Goal: Find specific page/section: Find specific page/section

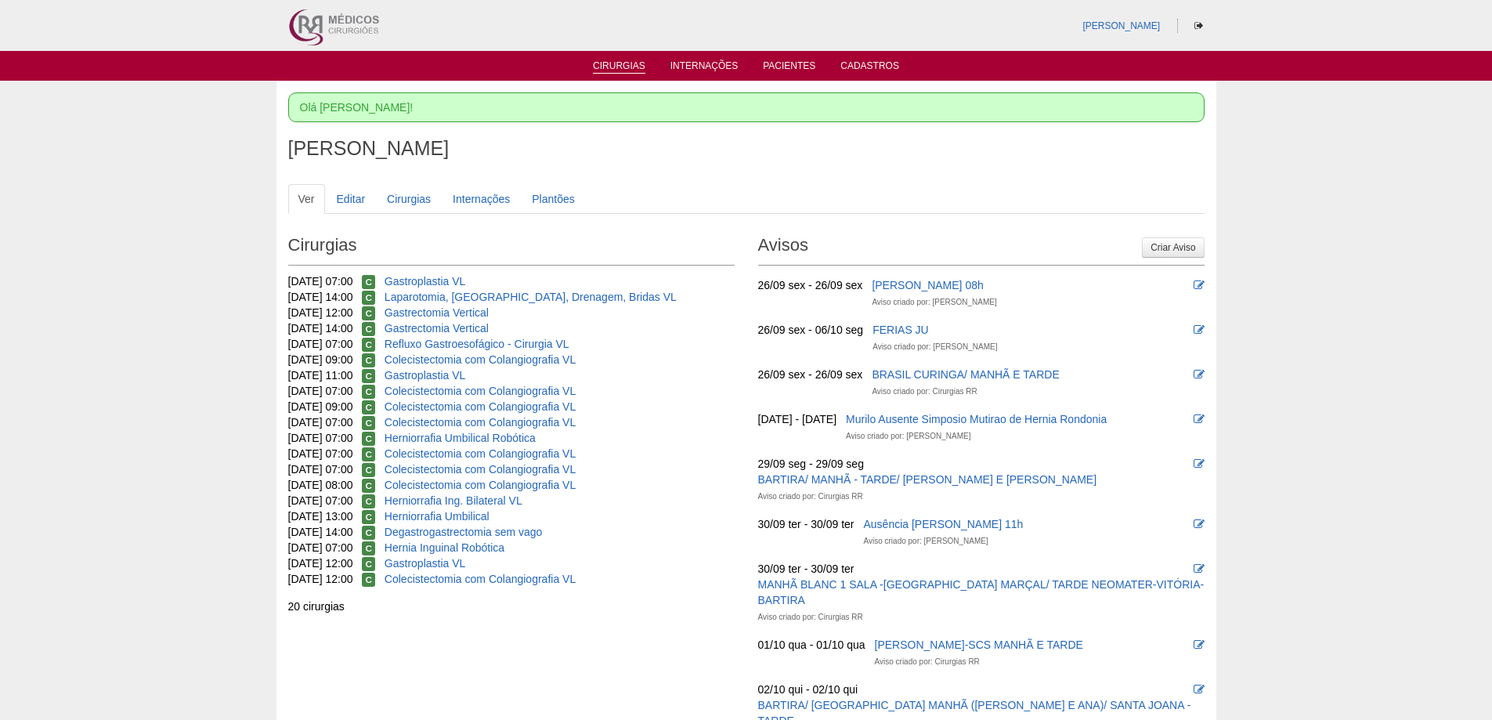
click at [608, 63] on link "Cirurgias" at bounding box center [619, 66] width 52 height 13
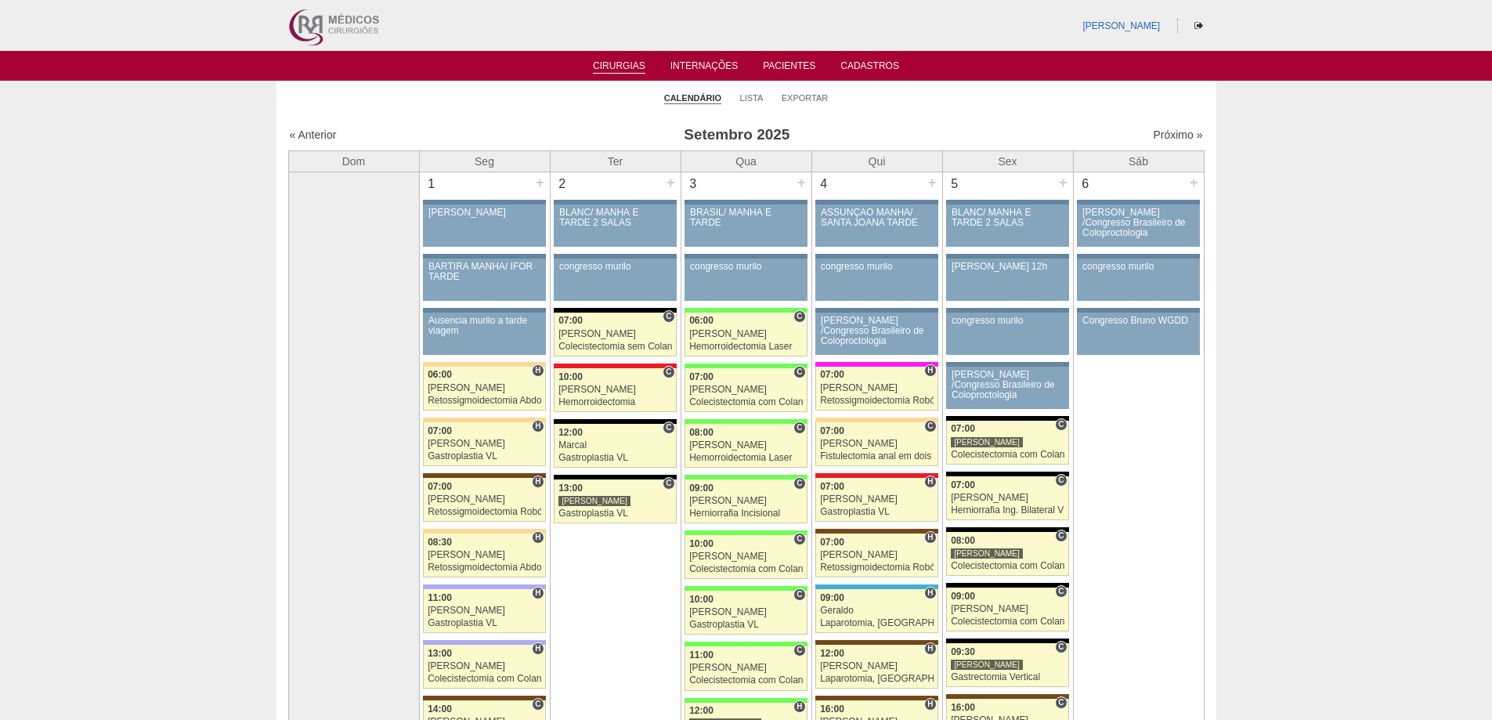
click at [1157, 142] on div "Próximo »" at bounding box center [1092, 135] width 219 height 16
click at [1159, 137] on link "Próximo »" at bounding box center [1177, 134] width 49 height 13
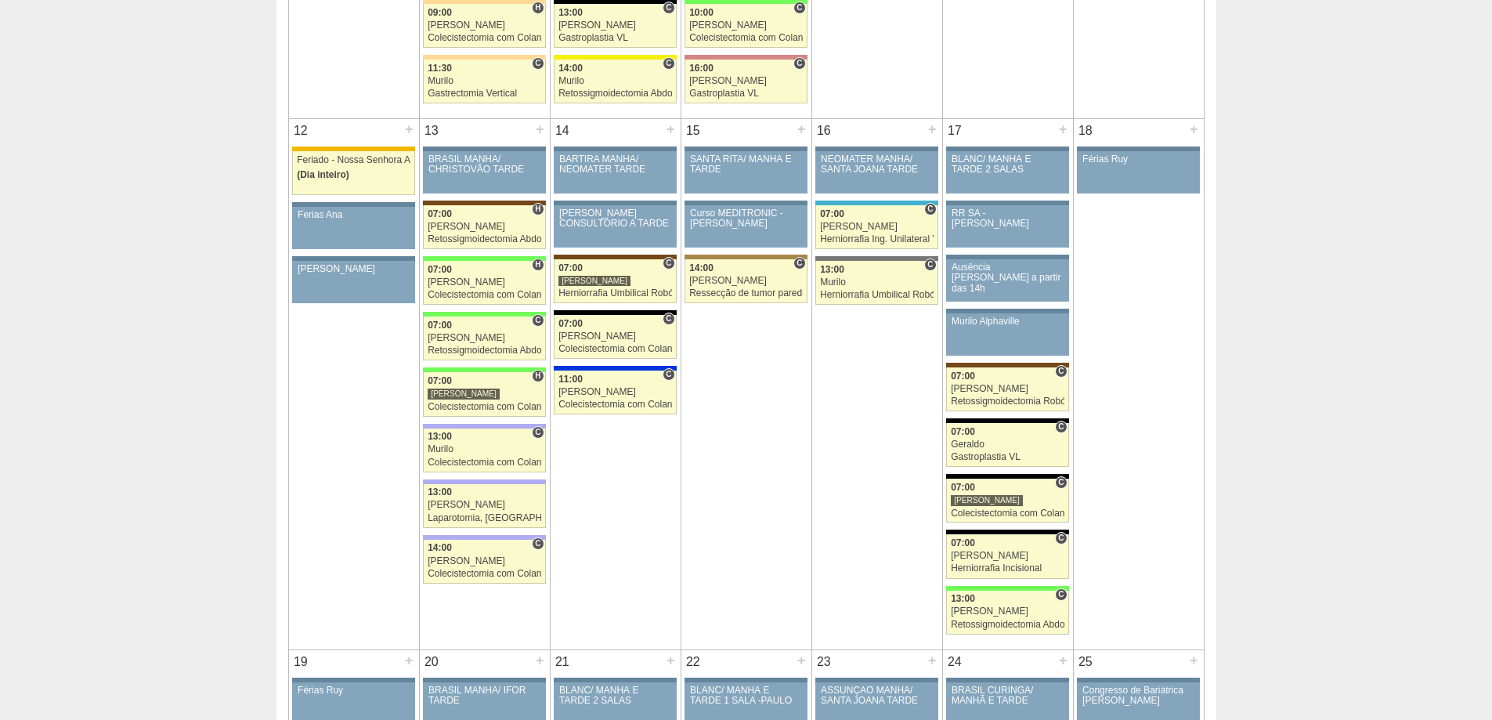
scroll to position [1331, 0]
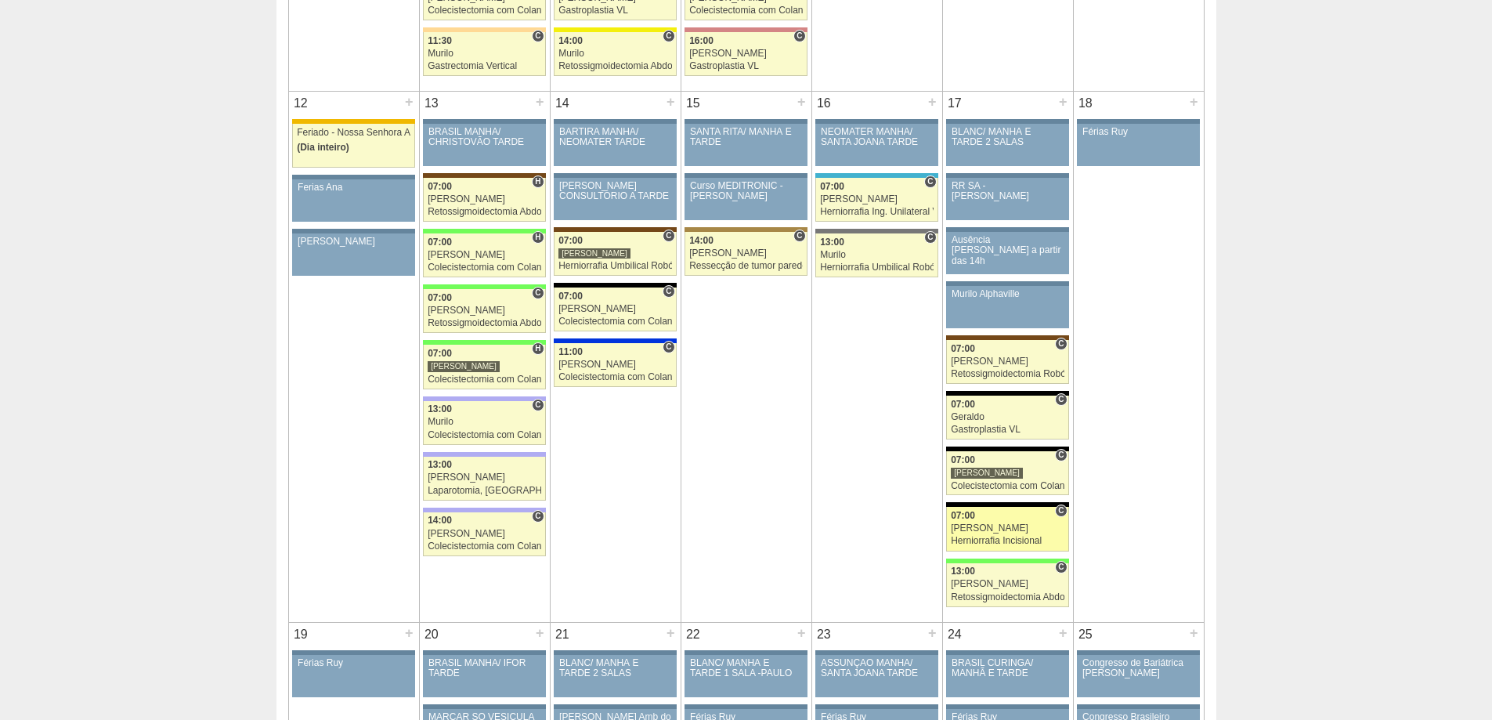
click at [1037, 523] on div "[PERSON_NAME]" at bounding box center [1008, 528] width 114 height 10
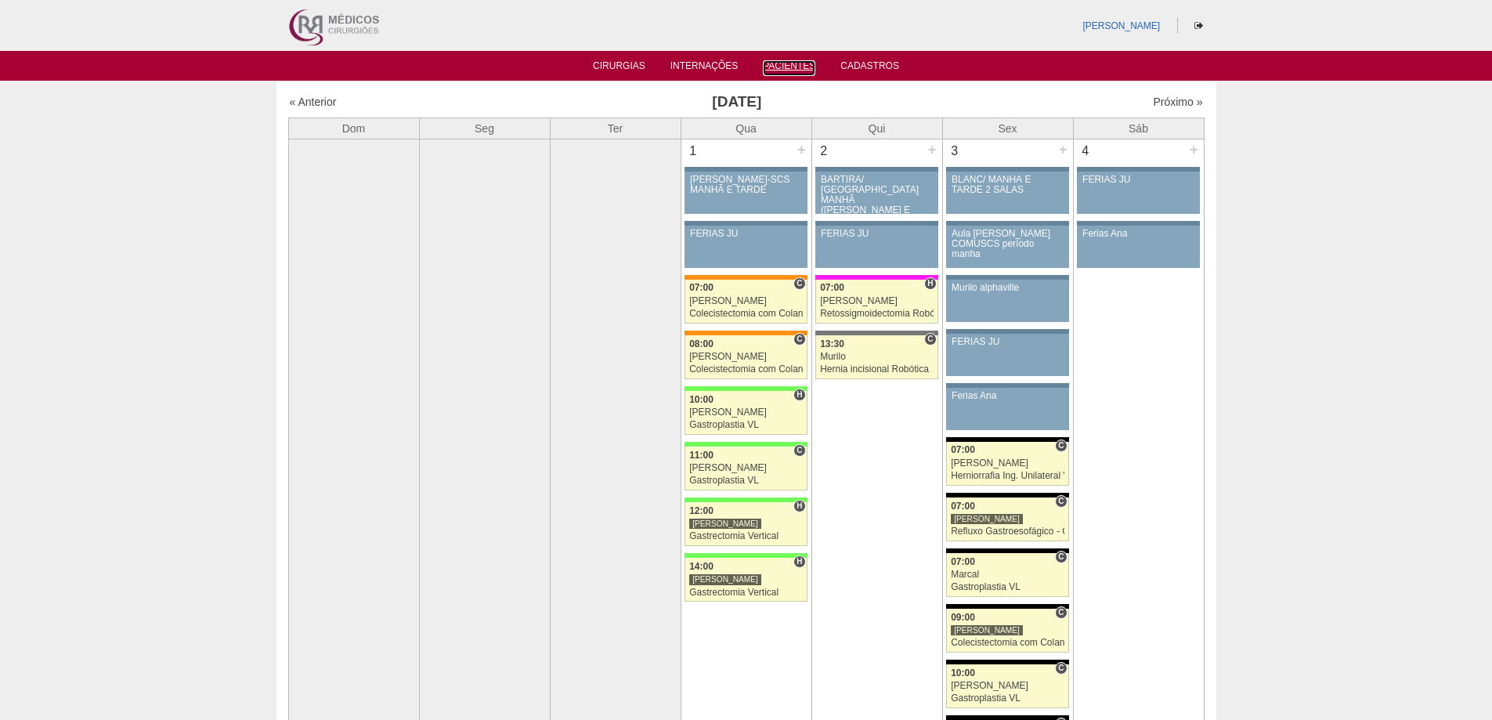
drag, startPoint x: 797, startPoint y: 63, endPoint x: 756, endPoint y: 89, distance: 48.6
click at [798, 62] on link "Pacientes" at bounding box center [789, 68] width 52 height 16
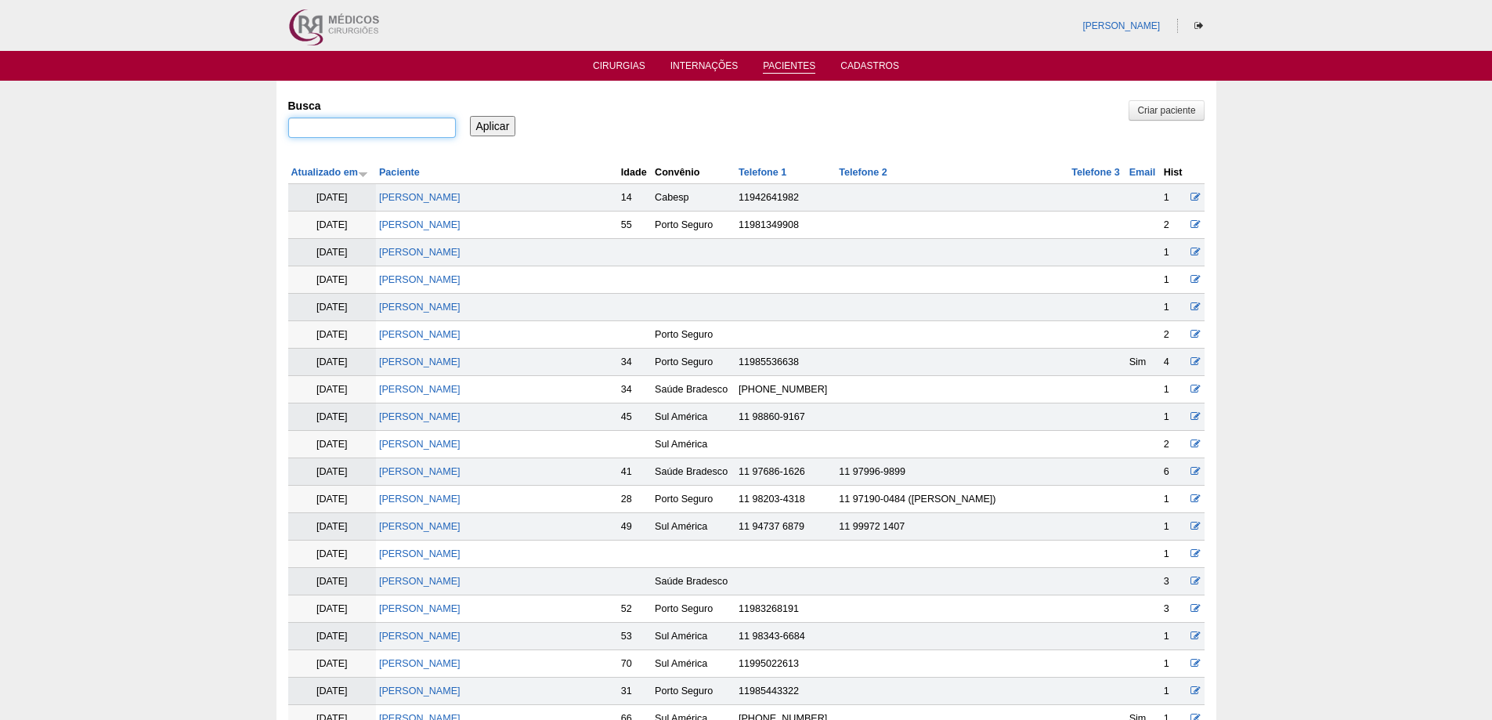
click at [343, 126] on input "Busca" at bounding box center [372, 127] width 168 height 20
type input "DAYANE DIAS FAVINI"
click at [470, 116] on input "Aplicar" at bounding box center [493, 126] width 46 height 20
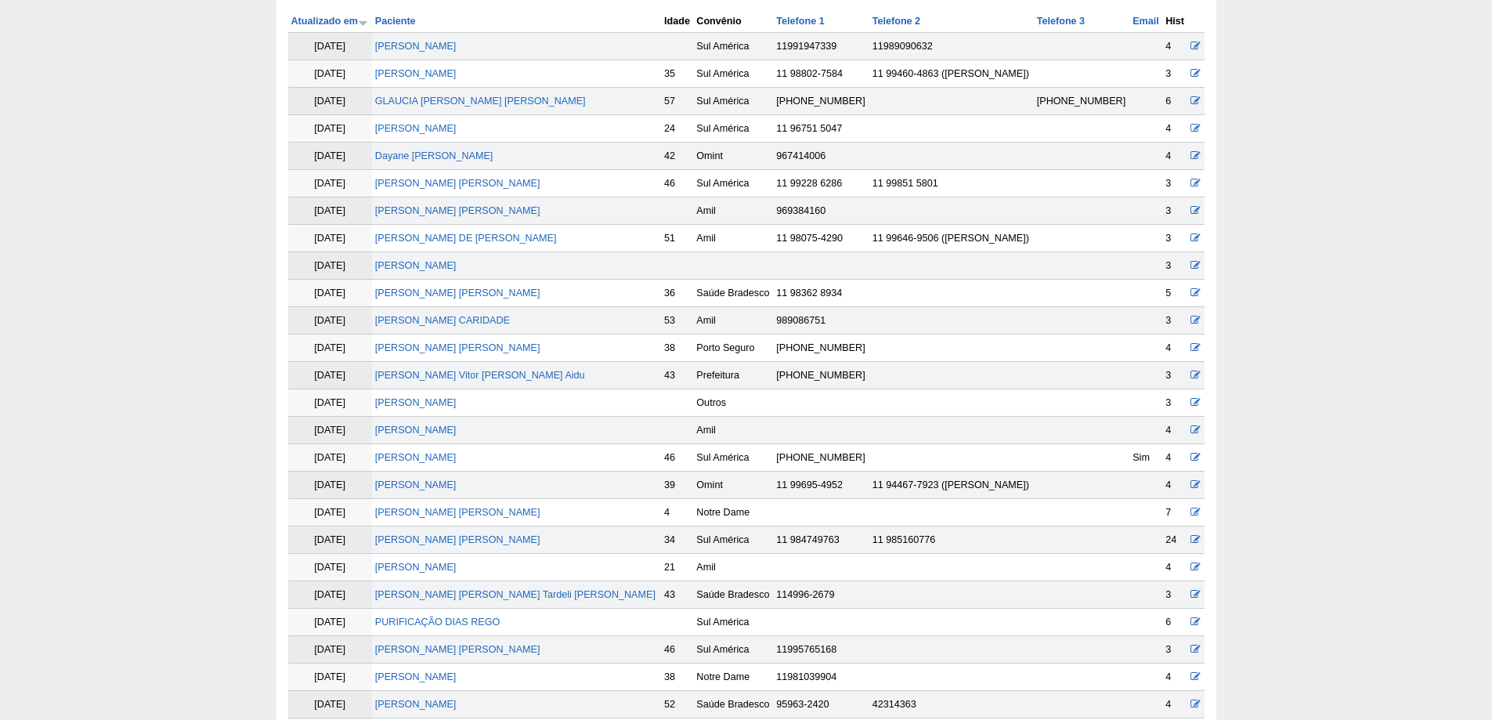
scroll to position [548, 0]
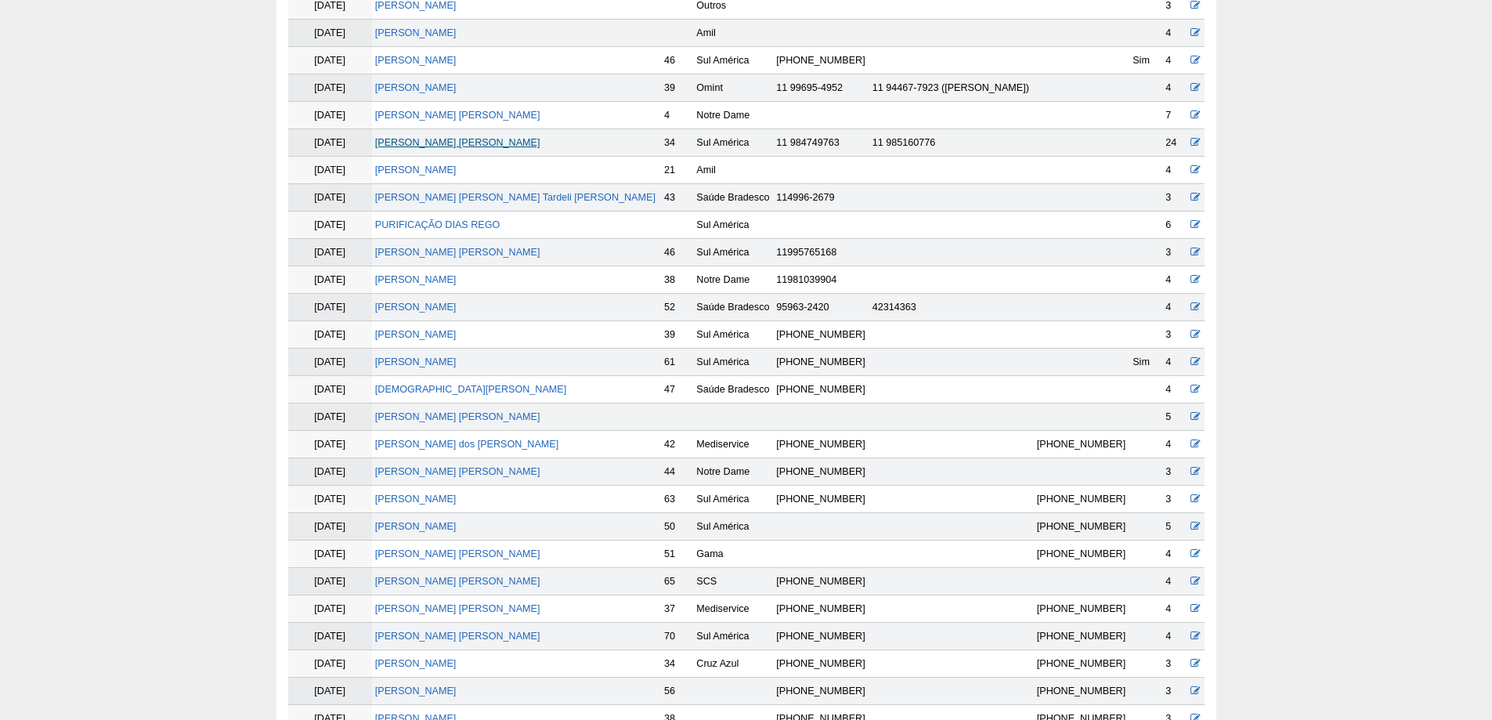
click at [465, 148] on link "[PERSON_NAME] [PERSON_NAME]" at bounding box center [457, 142] width 165 height 11
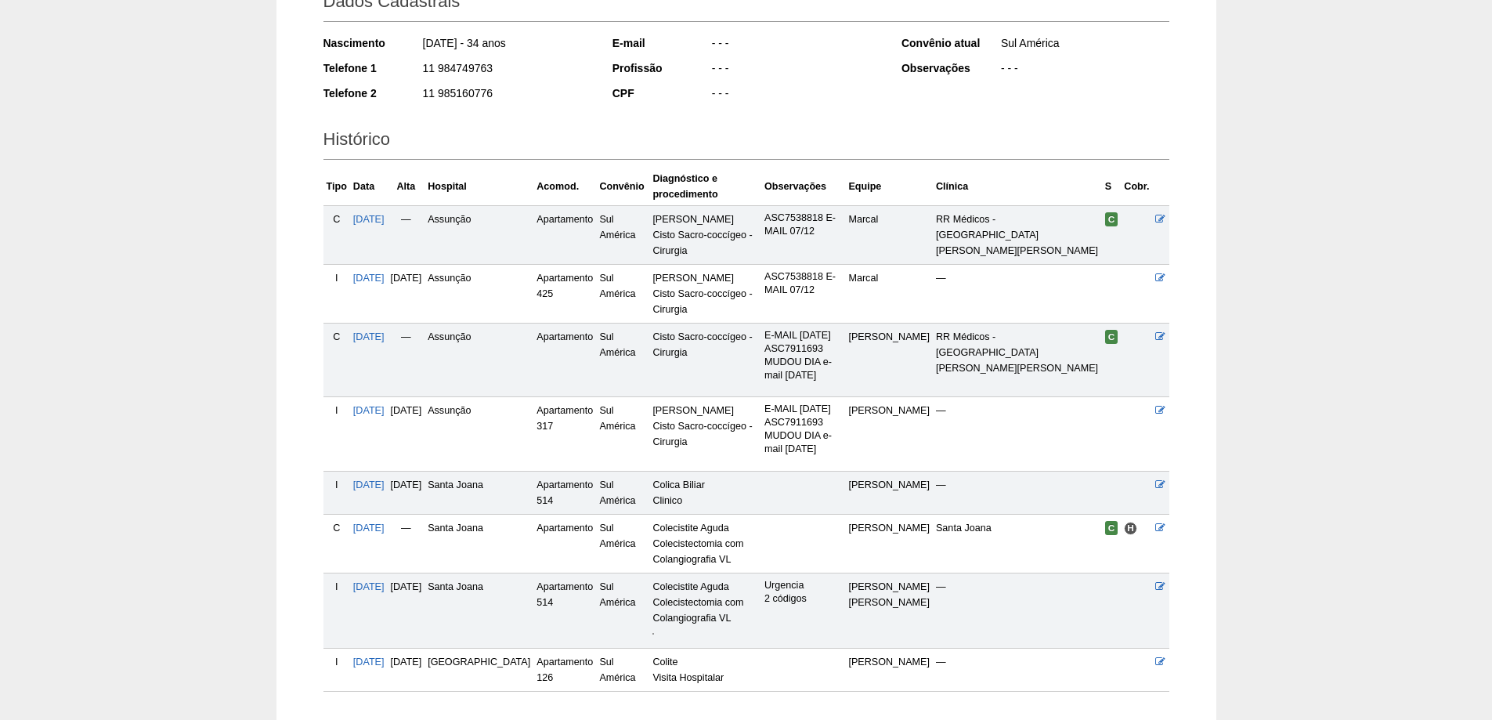
scroll to position [354, 0]
